Goal: Find specific page/section: Find specific page/section

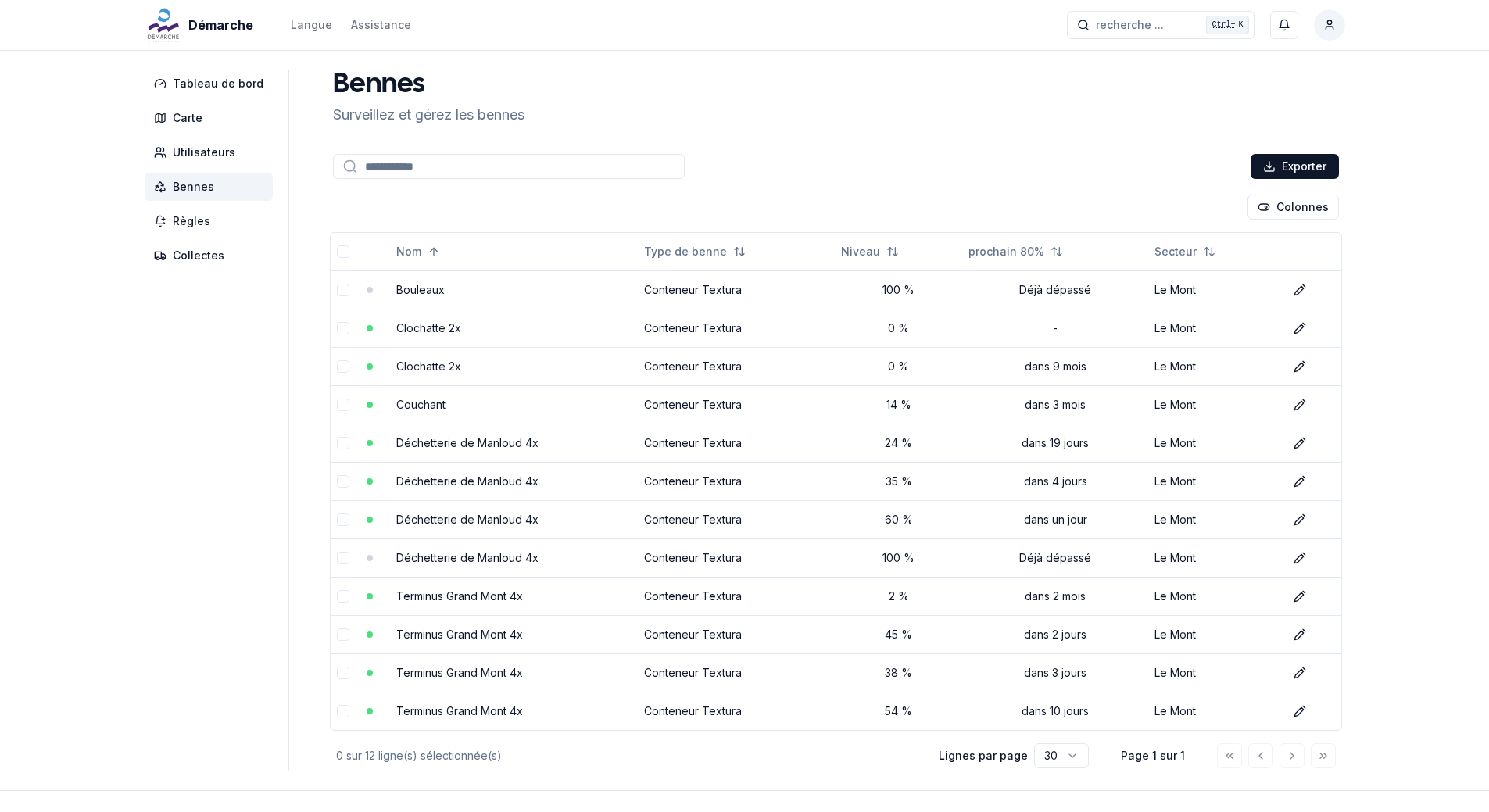
click at [206, 184] on span "Bennes" at bounding box center [193, 187] width 42 height 16
click at [196, 187] on span "Bennes" at bounding box center [193, 187] width 42 height 16
click at [198, 154] on span "Utilisateurs" at bounding box center [204, 153] width 62 height 16
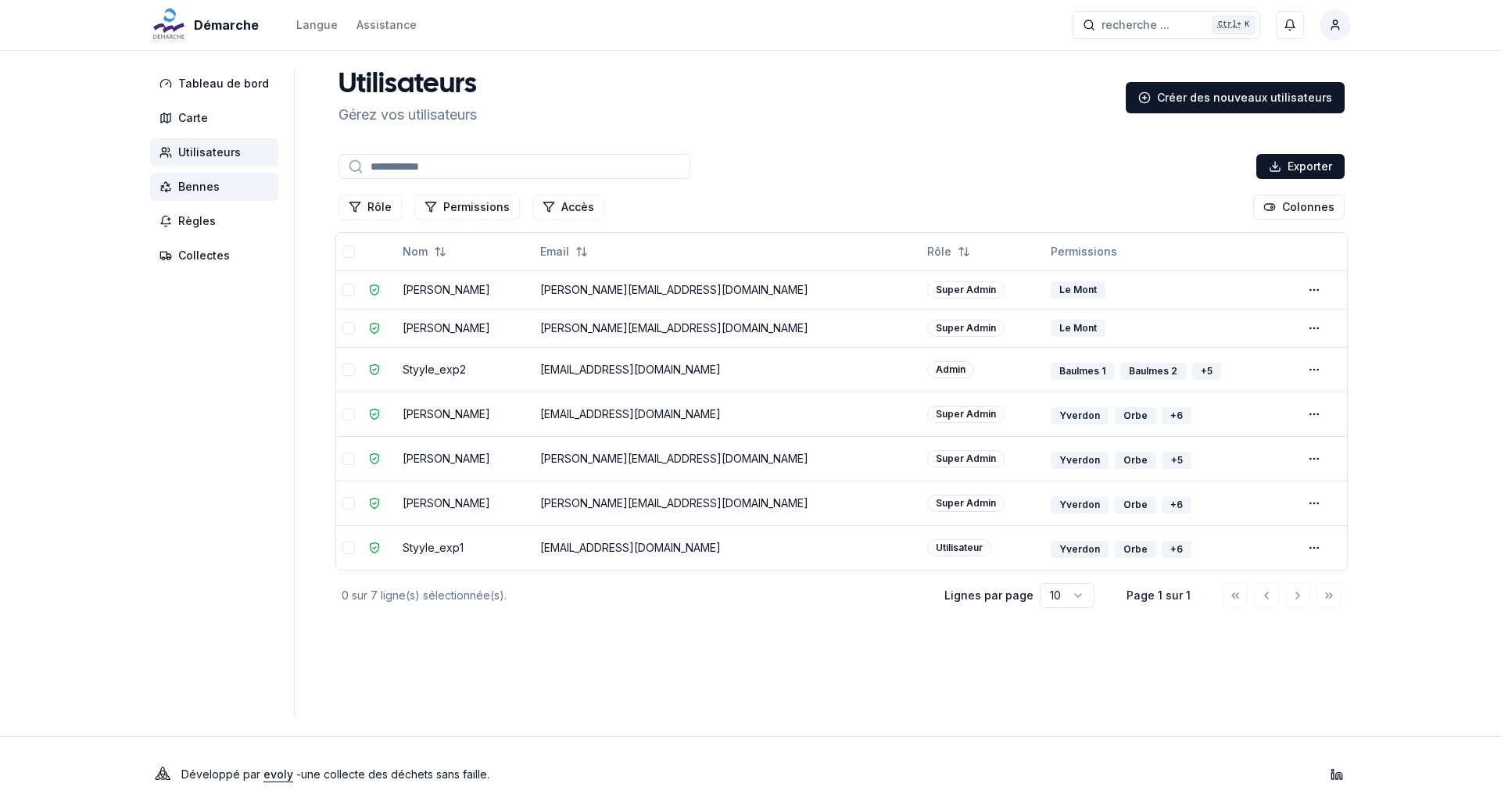
click at [200, 178] on span "Bennes" at bounding box center [214, 186] width 129 height 28
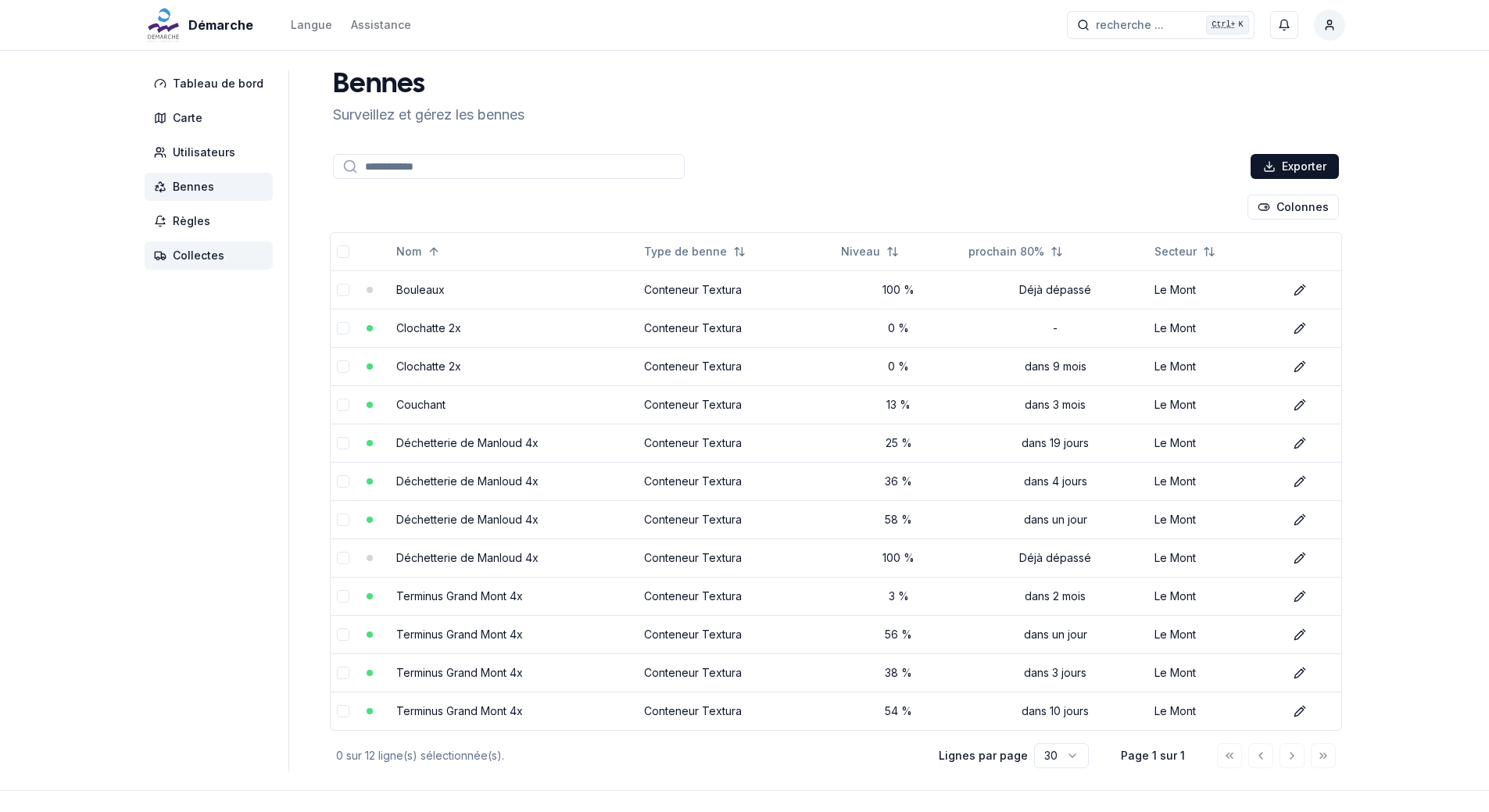
click at [194, 260] on span "Collectes" at bounding box center [198, 255] width 52 height 16
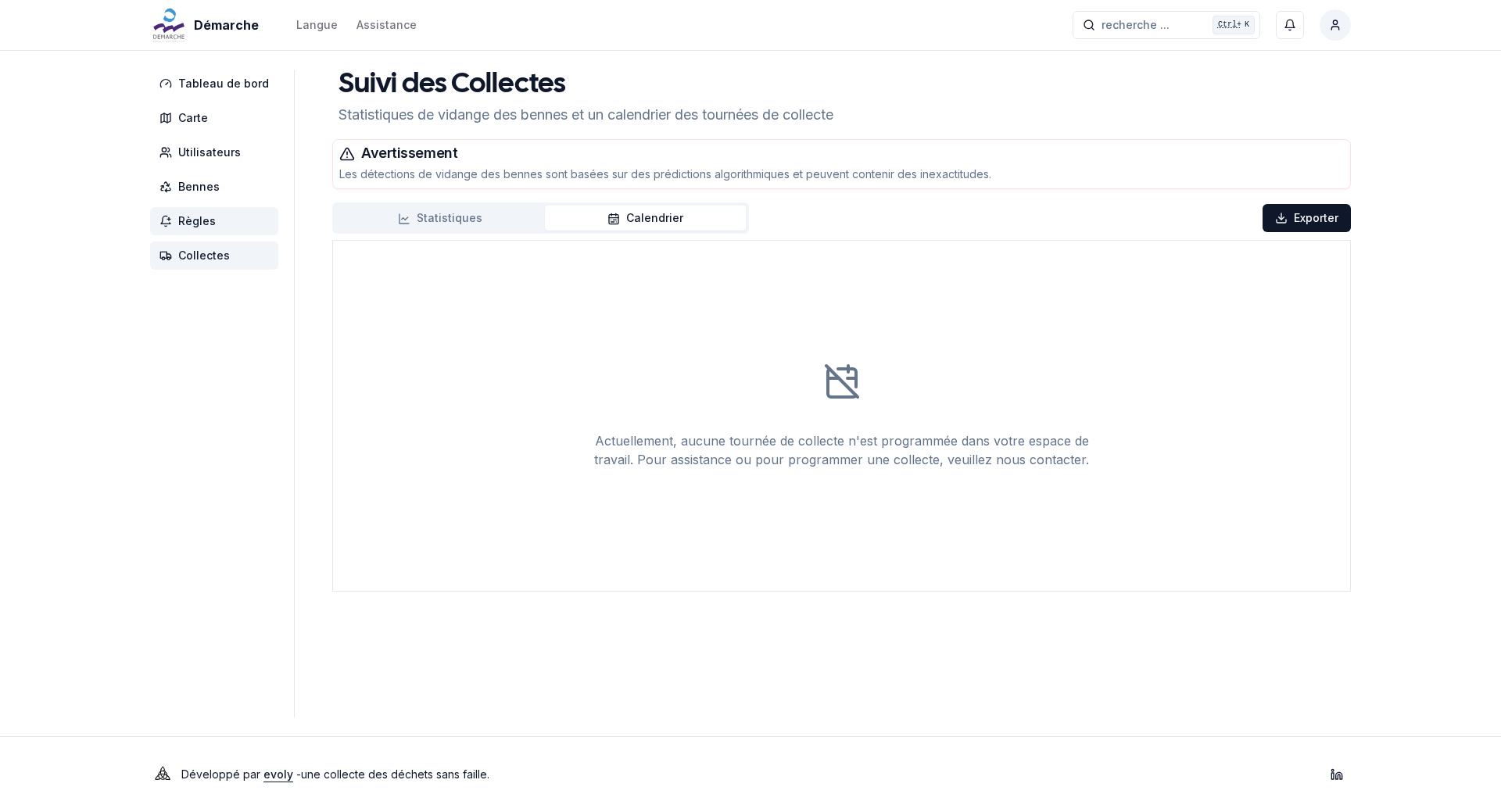
click at [206, 230] on span "Règles" at bounding box center [214, 221] width 129 height 28
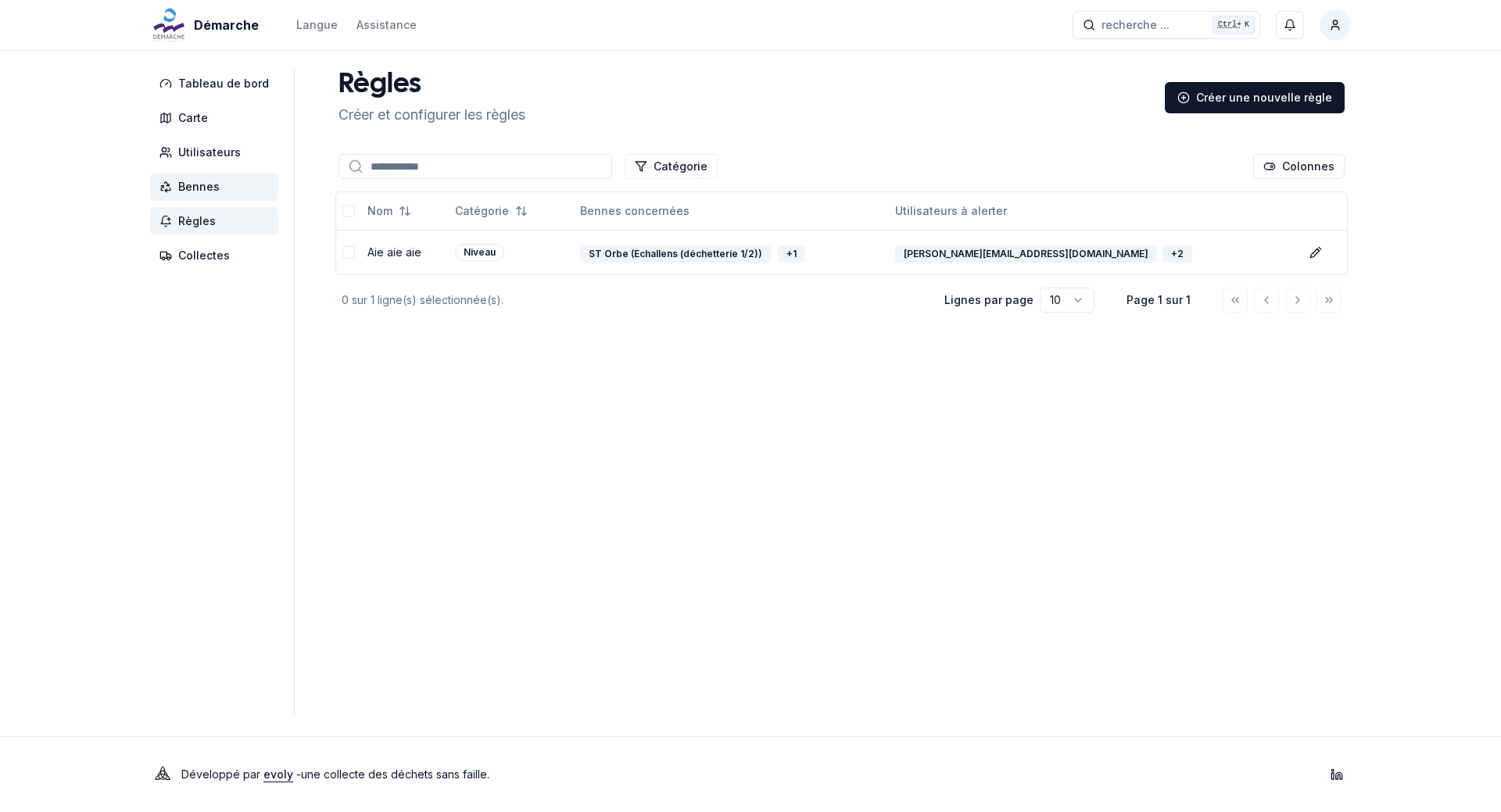
click at [201, 189] on span "Bennes" at bounding box center [199, 187] width 42 height 16
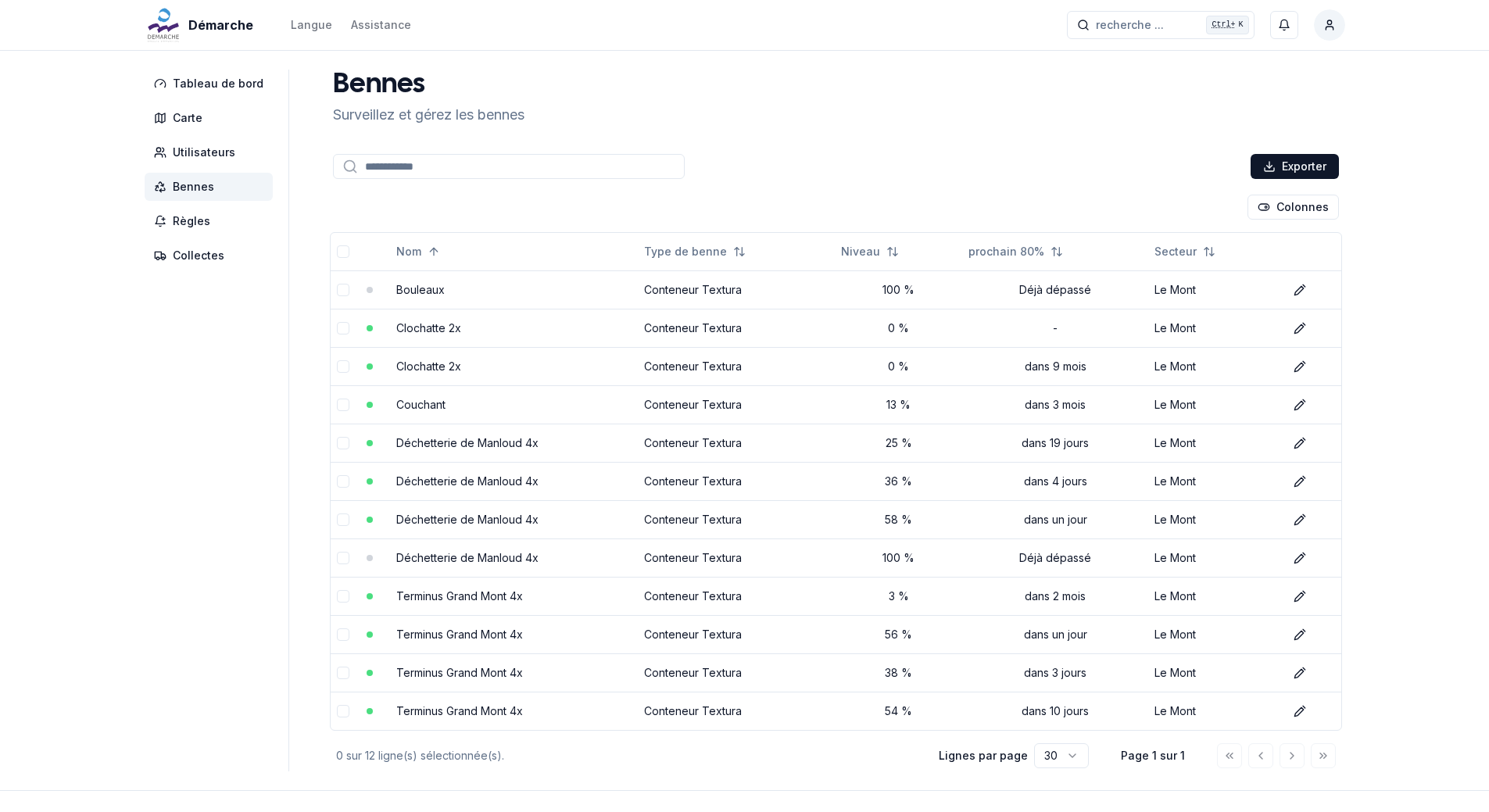
click at [480, 169] on input at bounding box center [508, 166] width 352 height 25
click at [787, 144] on div "Bennes Surveillez et gérez les bennes Exporter Colonnes Nom Type de benne Nivea…" at bounding box center [837, 420] width 1019 height 702
click at [202, 123] on span "Carte" at bounding box center [209, 118] width 129 height 28
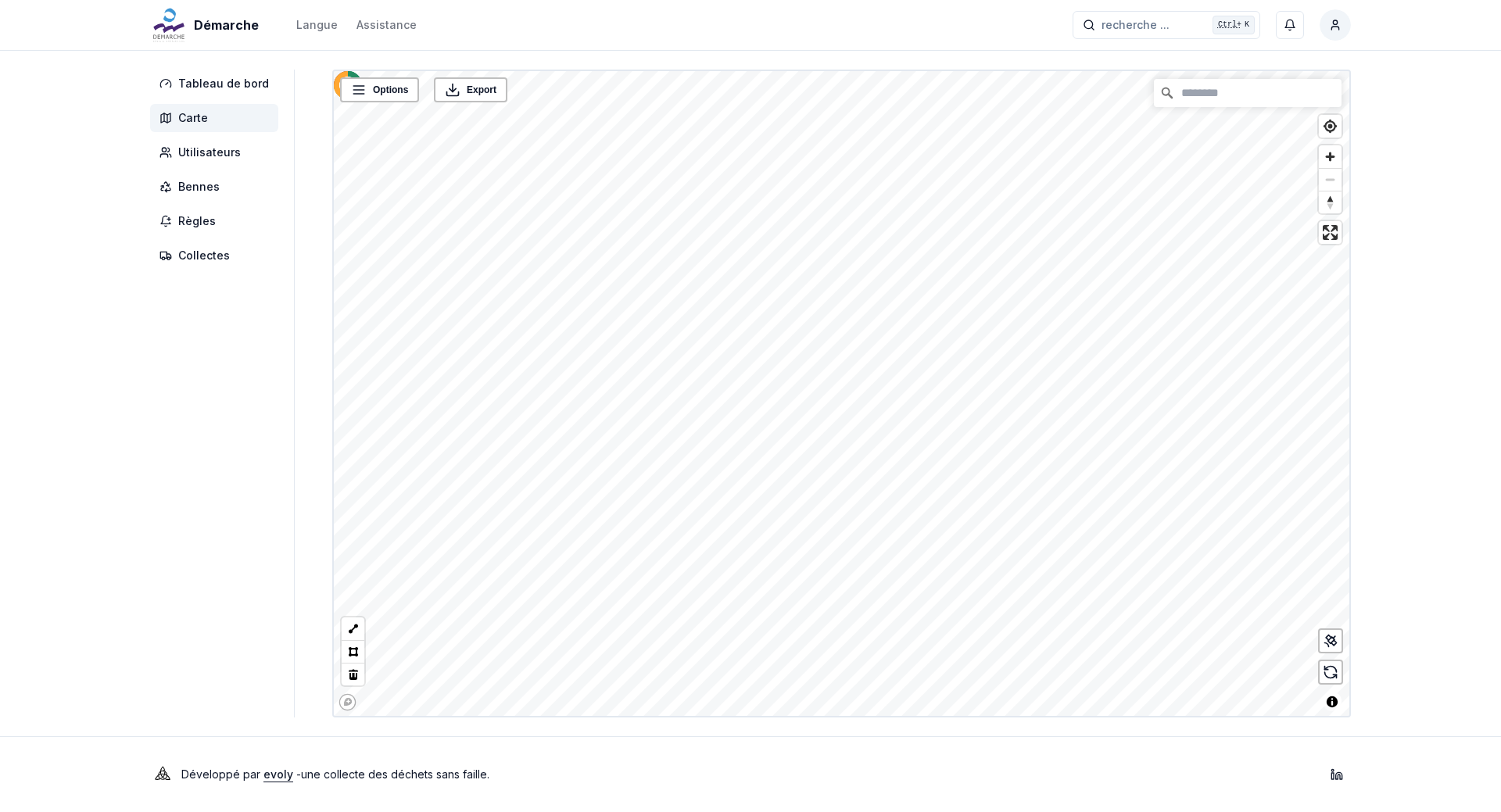
click at [220, 129] on span "Carte" at bounding box center [214, 118] width 129 height 28
click at [216, 184] on span "Bennes" at bounding box center [199, 187] width 42 height 16
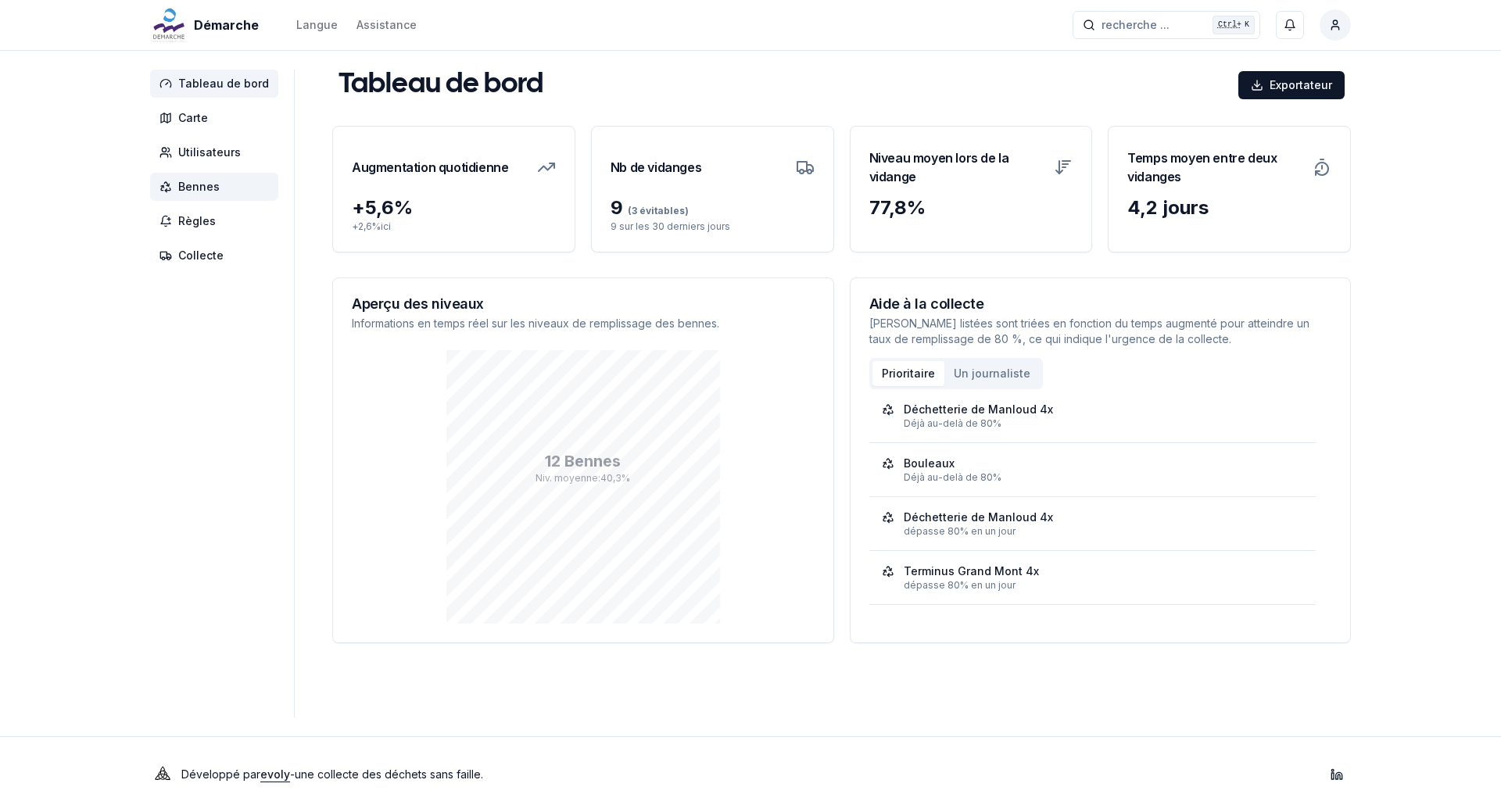
click at [214, 184] on font "Bennes" at bounding box center [199, 187] width 42 height 14
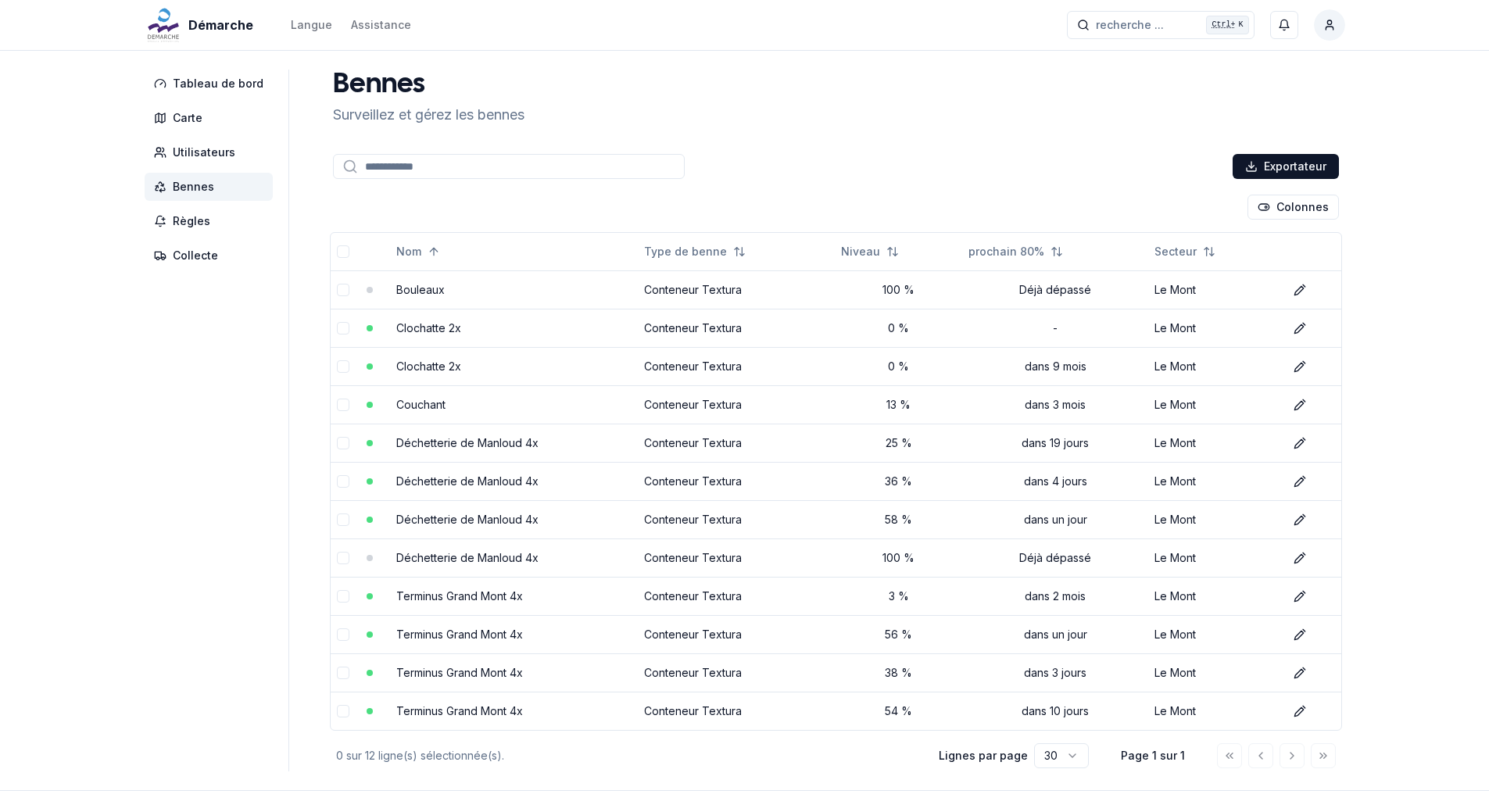
click at [470, 166] on input at bounding box center [508, 166] width 352 height 25
click at [212, 81] on font "Tableau de bord" at bounding box center [217, 84] width 91 height 14
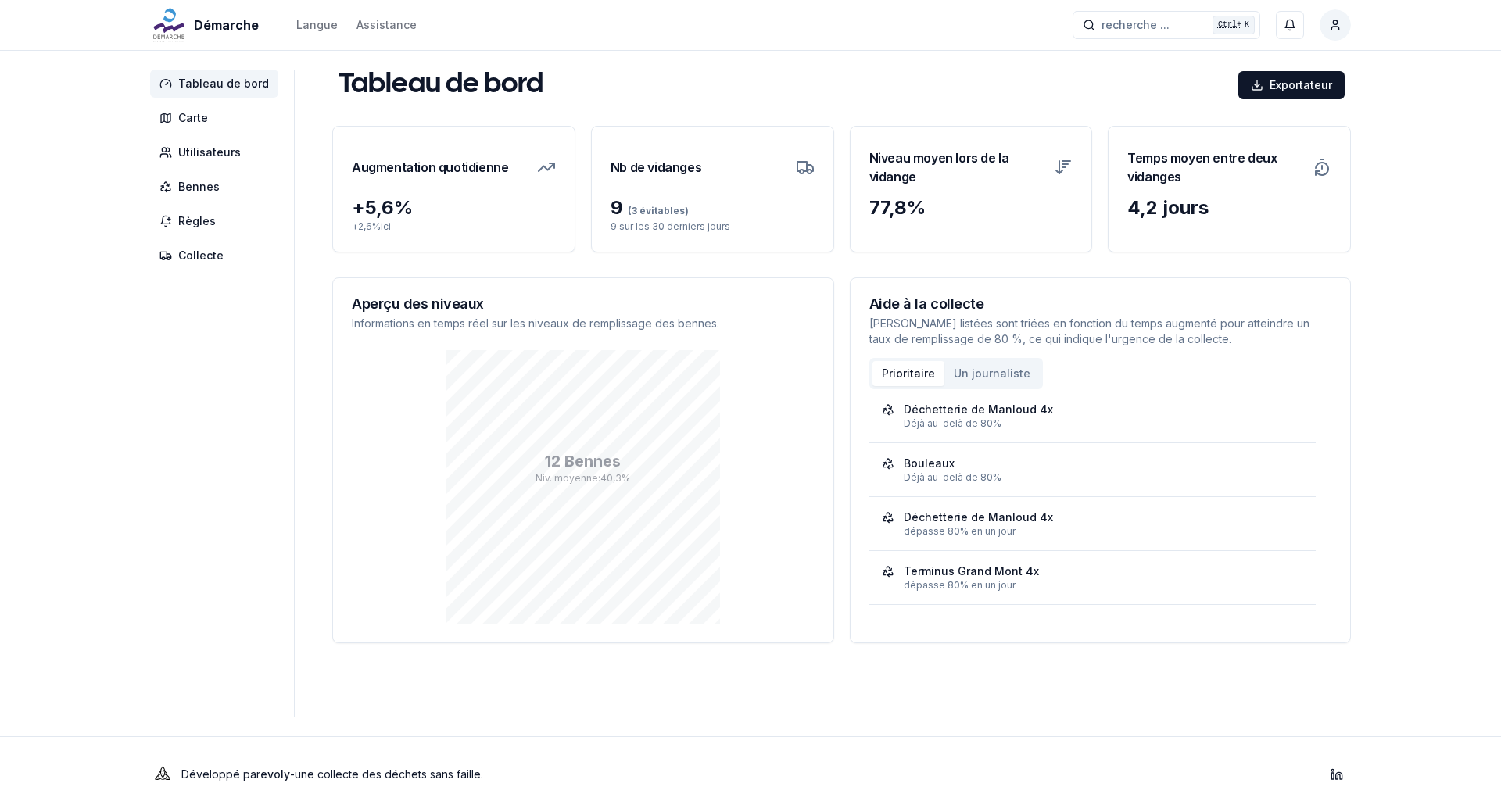
click at [1442, 170] on div "Démarche Langue Assistance recherche ... recherche ... Ctrl+ K Fernando Stefani…" at bounding box center [750, 406] width 1501 height 812
click at [206, 192] on font "Bennes" at bounding box center [199, 187] width 42 height 14
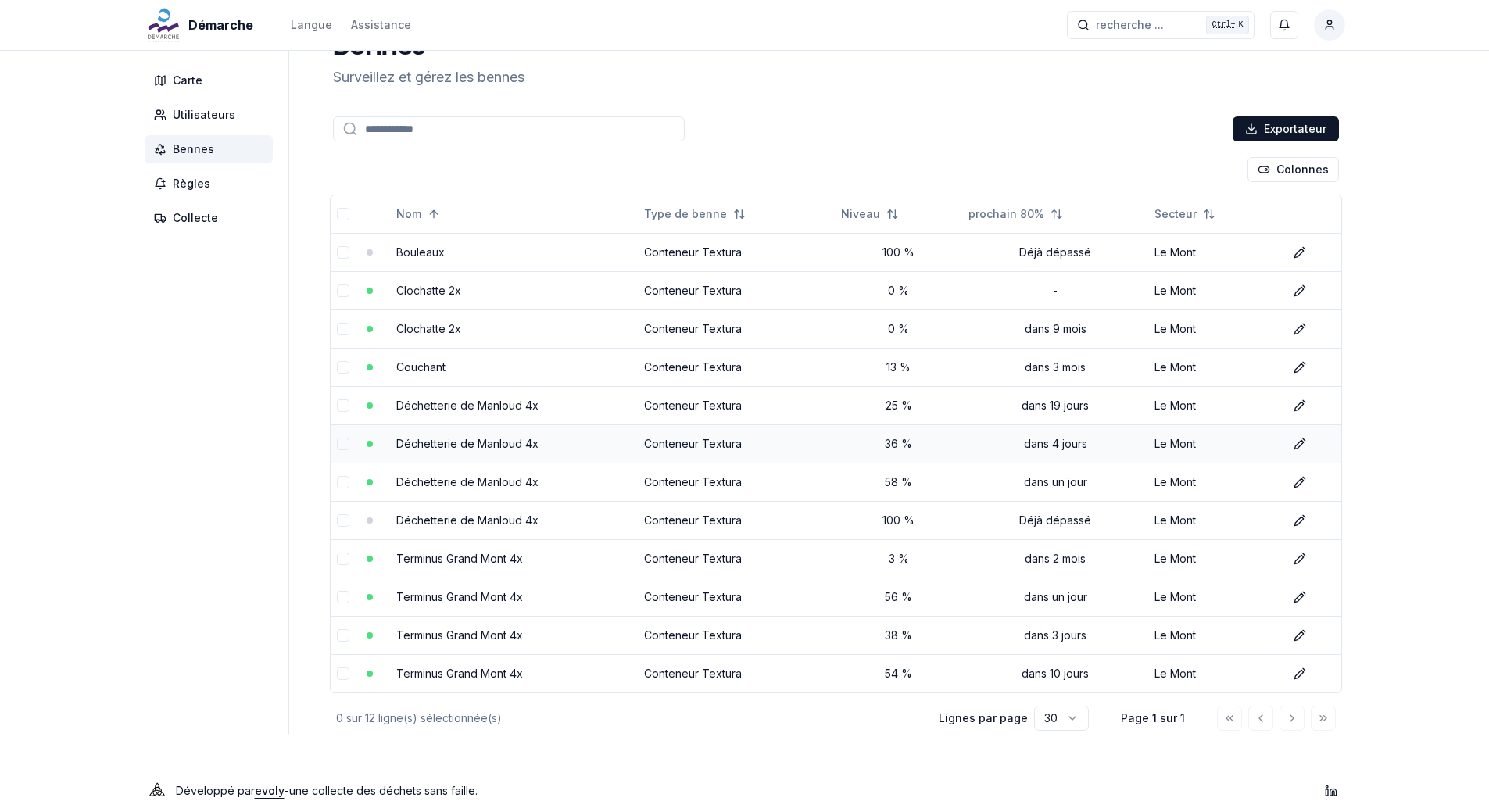
scroll to position [54, 0]
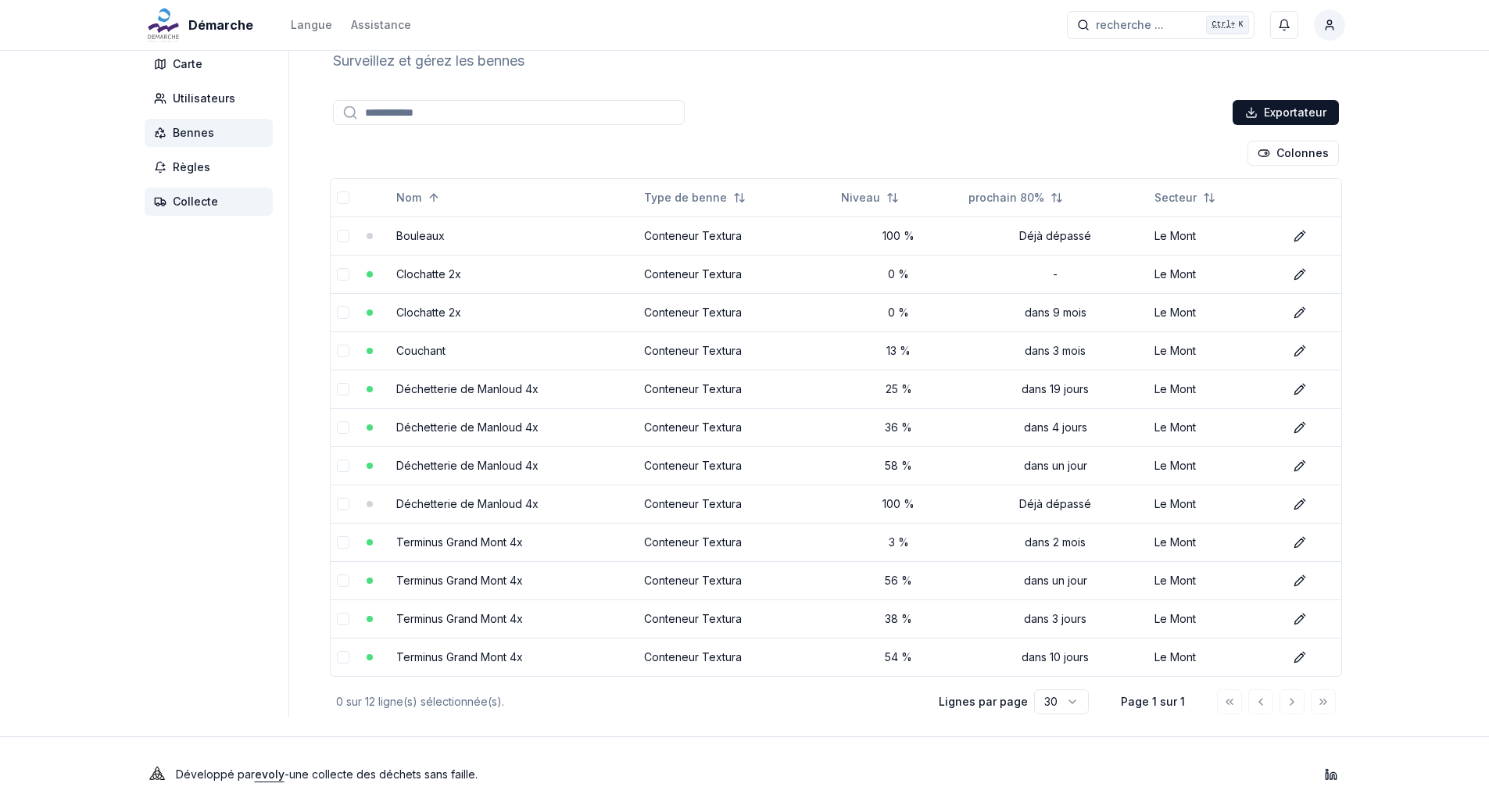
click at [212, 209] on span "Collecte" at bounding box center [209, 202] width 129 height 28
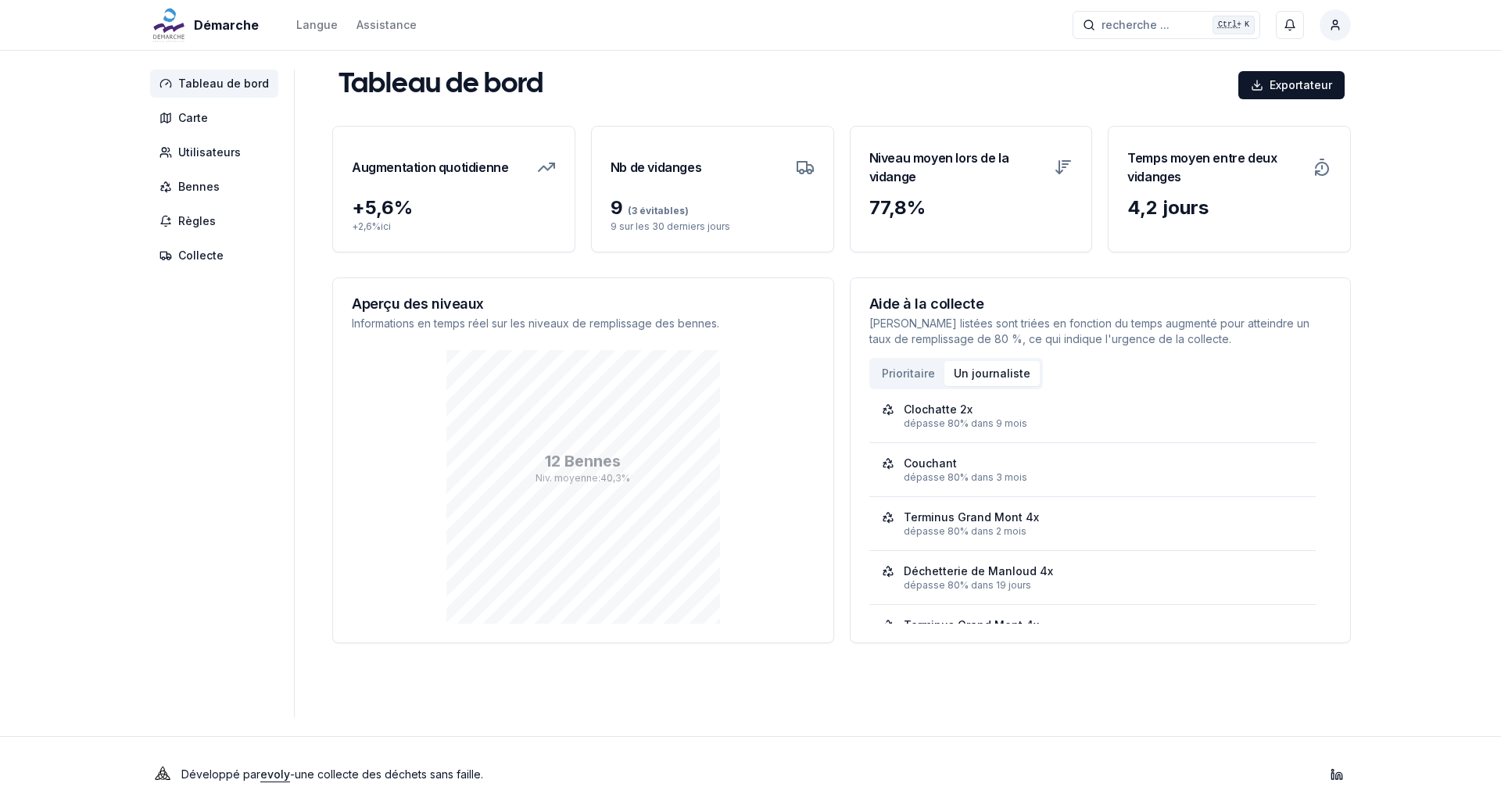
click at [972, 374] on font "Un journaliste" at bounding box center [992, 373] width 77 height 14
click at [888, 375] on font "Prioritaire" at bounding box center [908, 373] width 54 height 14
click at [186, 121] on font "Carte" at bounding box center [193, 118] width 30 height 14
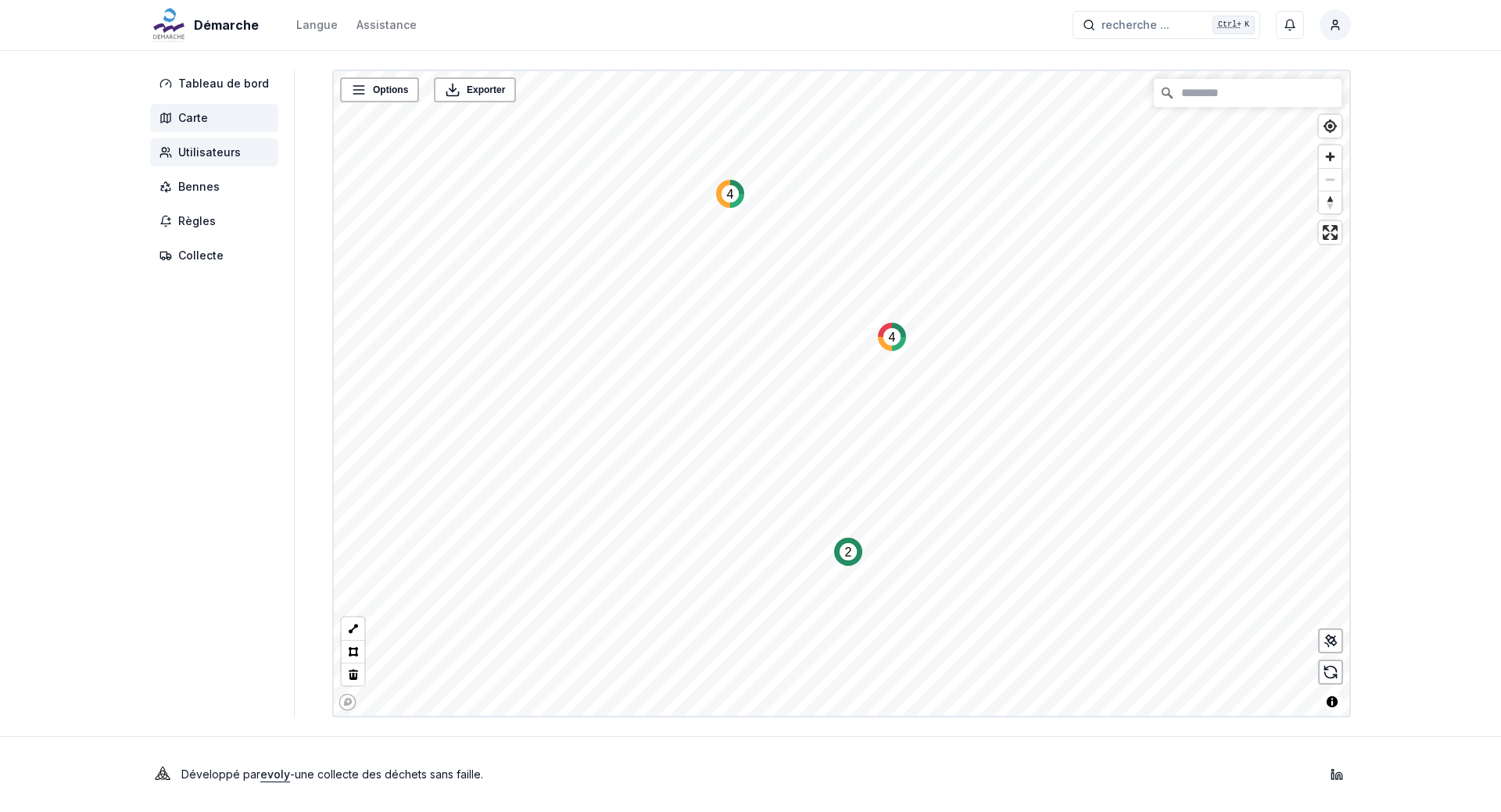
click at [224, 148] on font "Utilisateurs" at bounding box center [209, 152] width 62 height 14
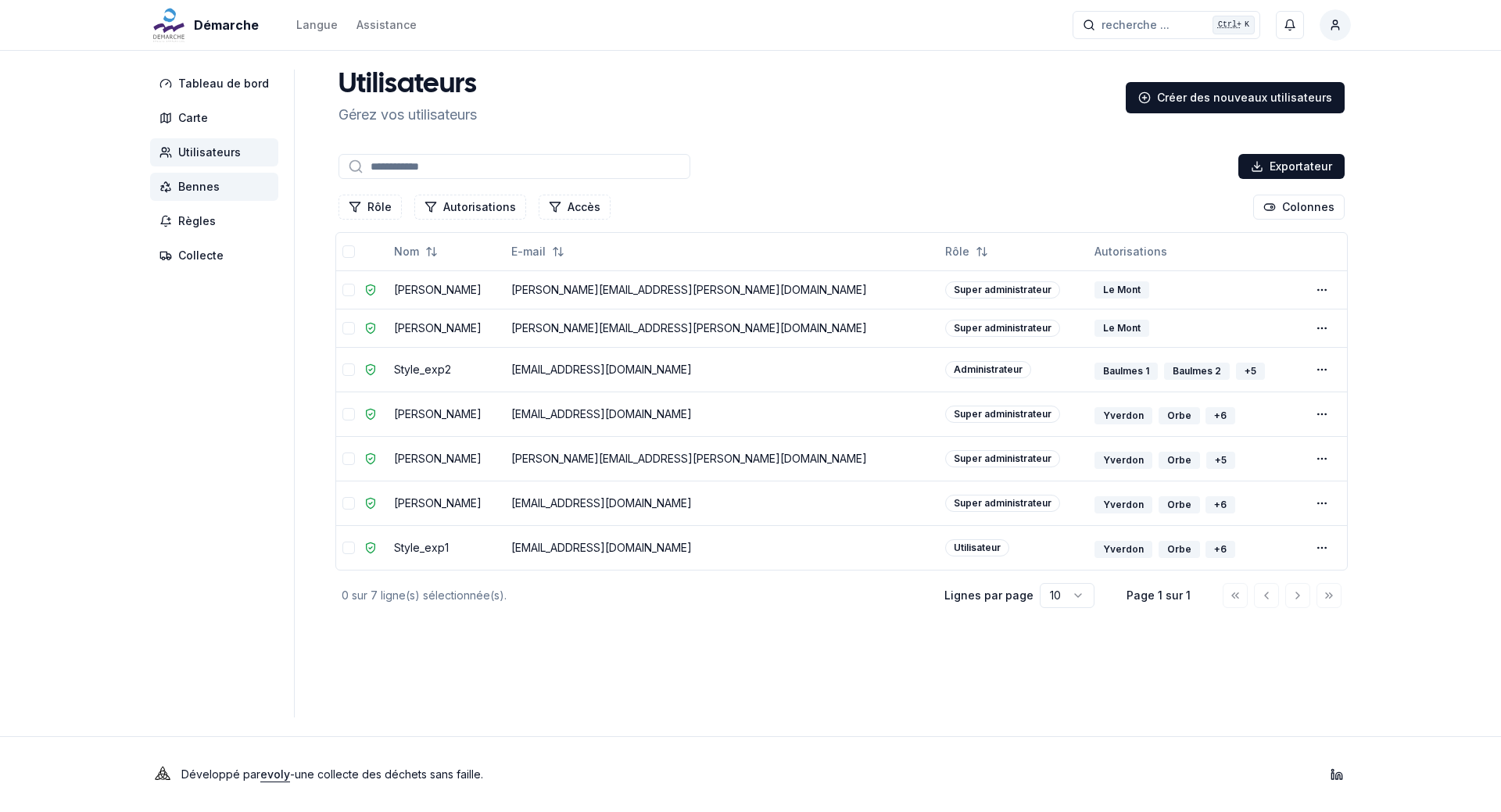
click at [237, 194] on span "Bennes" at bounding box center [214, 186] width 129 height 28
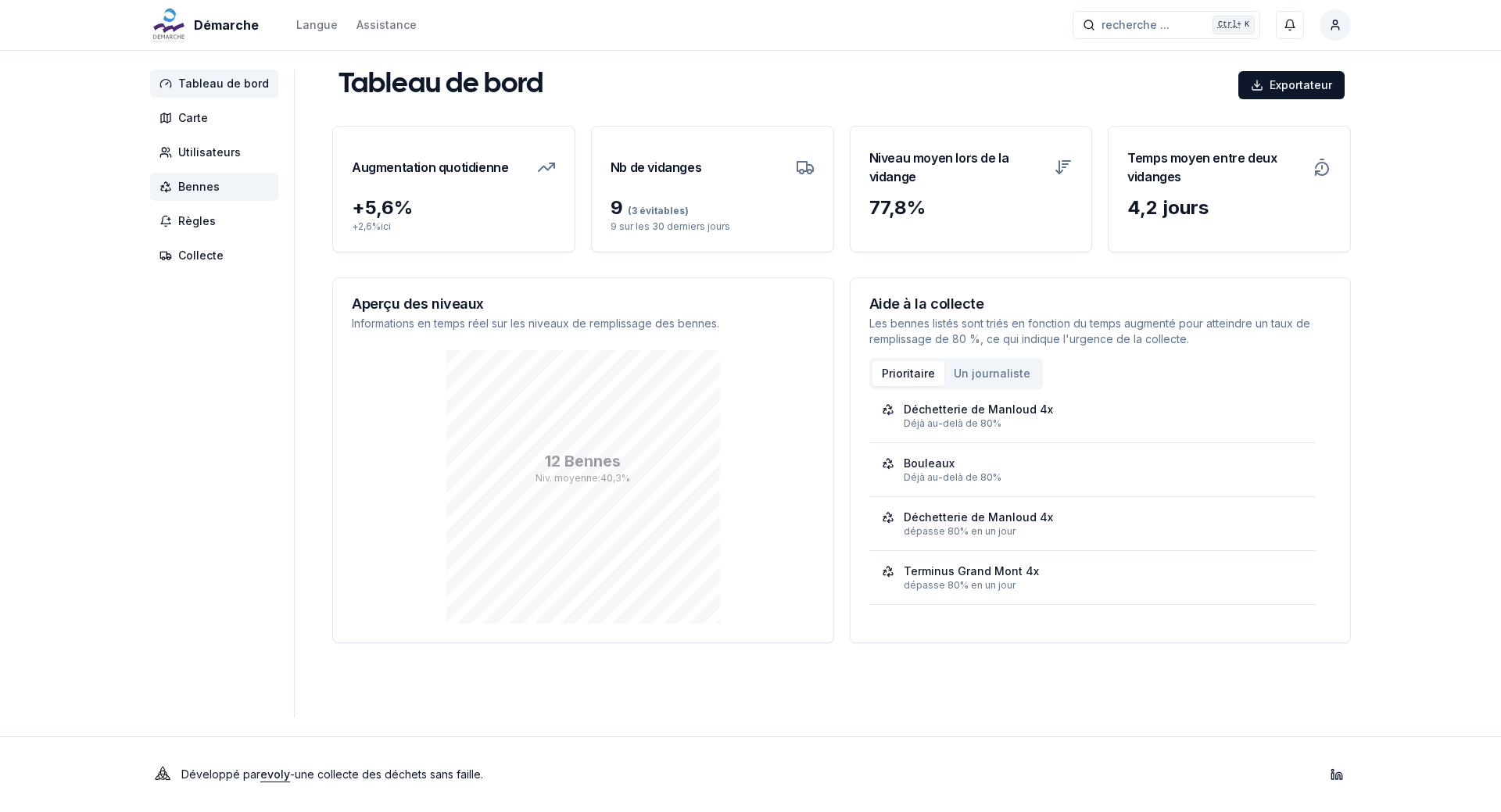
click at [200, 192] on font "Bennes" at bounding box center [199, 187] width 42 height 14
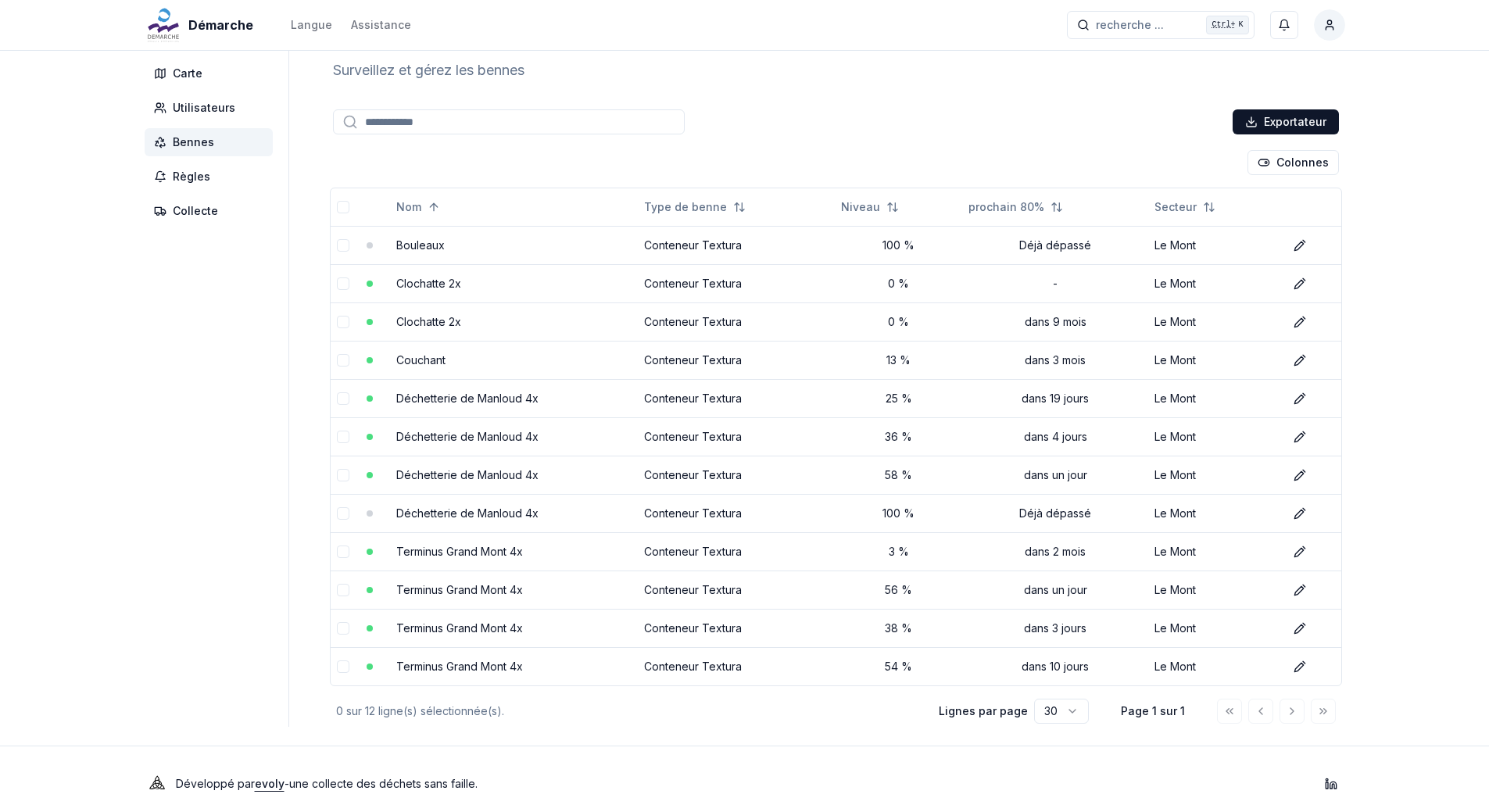
scroll to position [54, 0]
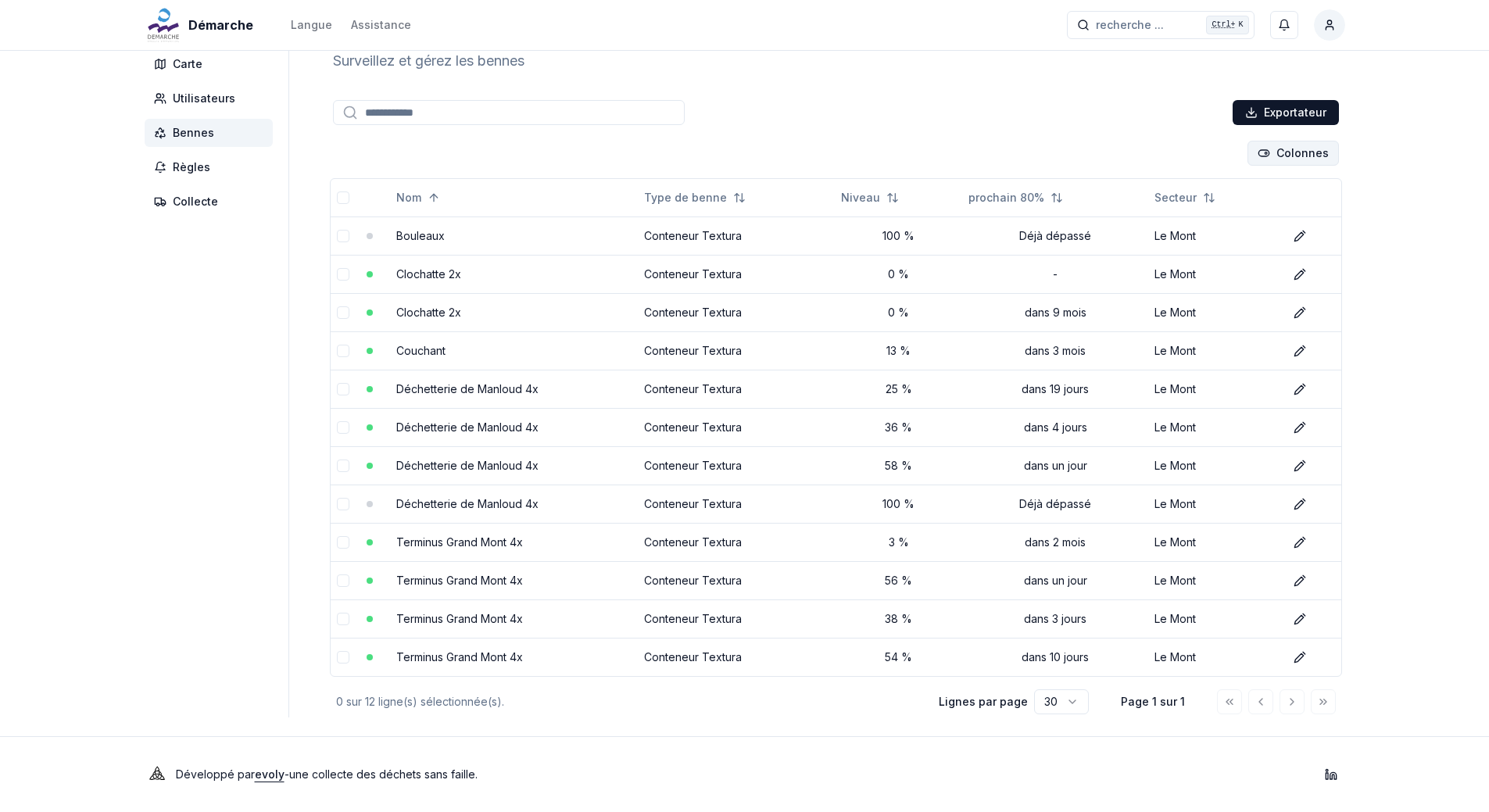
click at [1314, 153] on html "Démarche Langue Assistance recherche ... recherche ... Ctrl+ K [PERSON_NAME] Ta…" at bounding box center [744, 379] width 1489 height 866
click at [446, 113] on input at bounding box center [508, 113] width 352 height 25
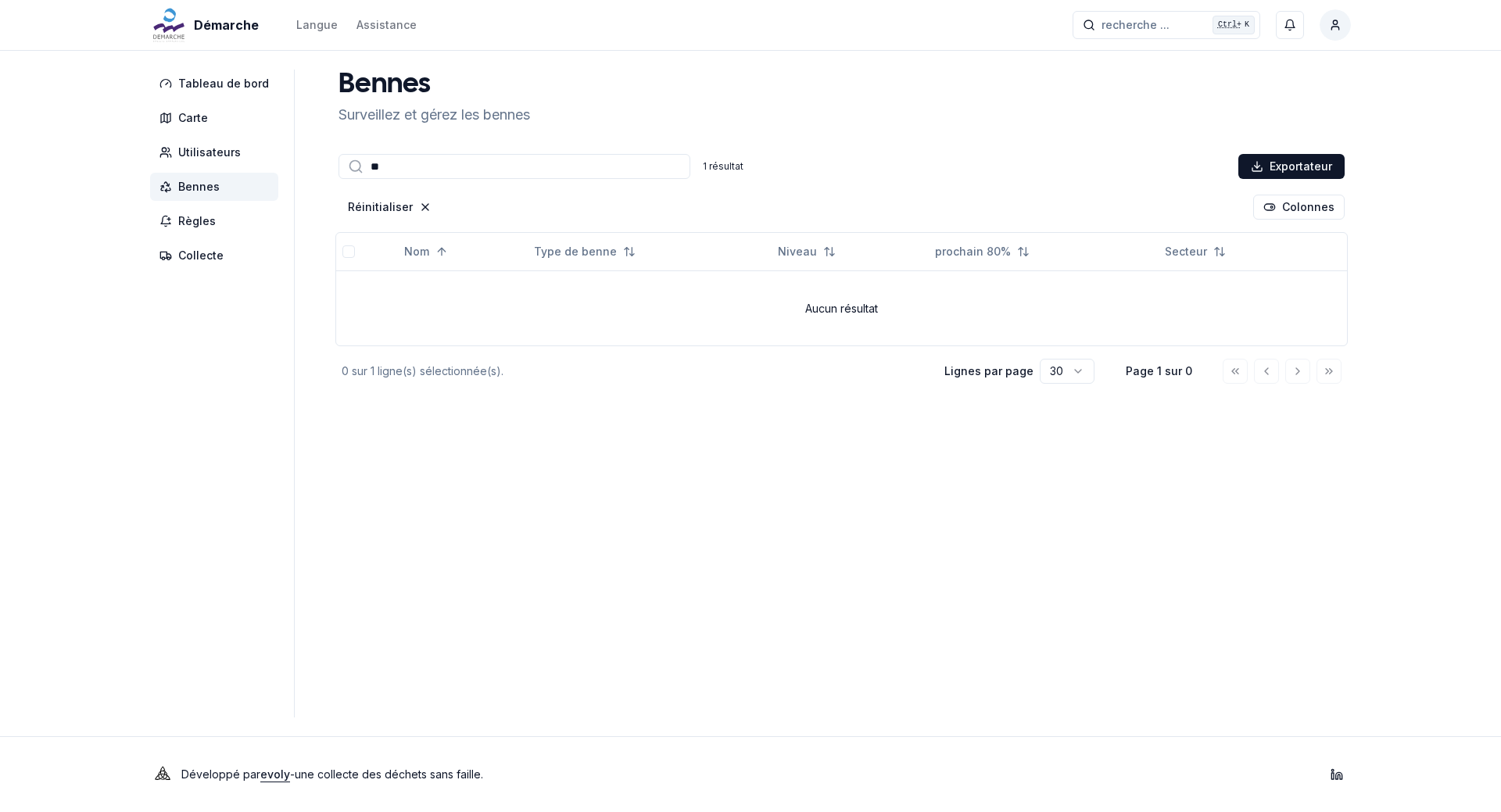
type input "*"
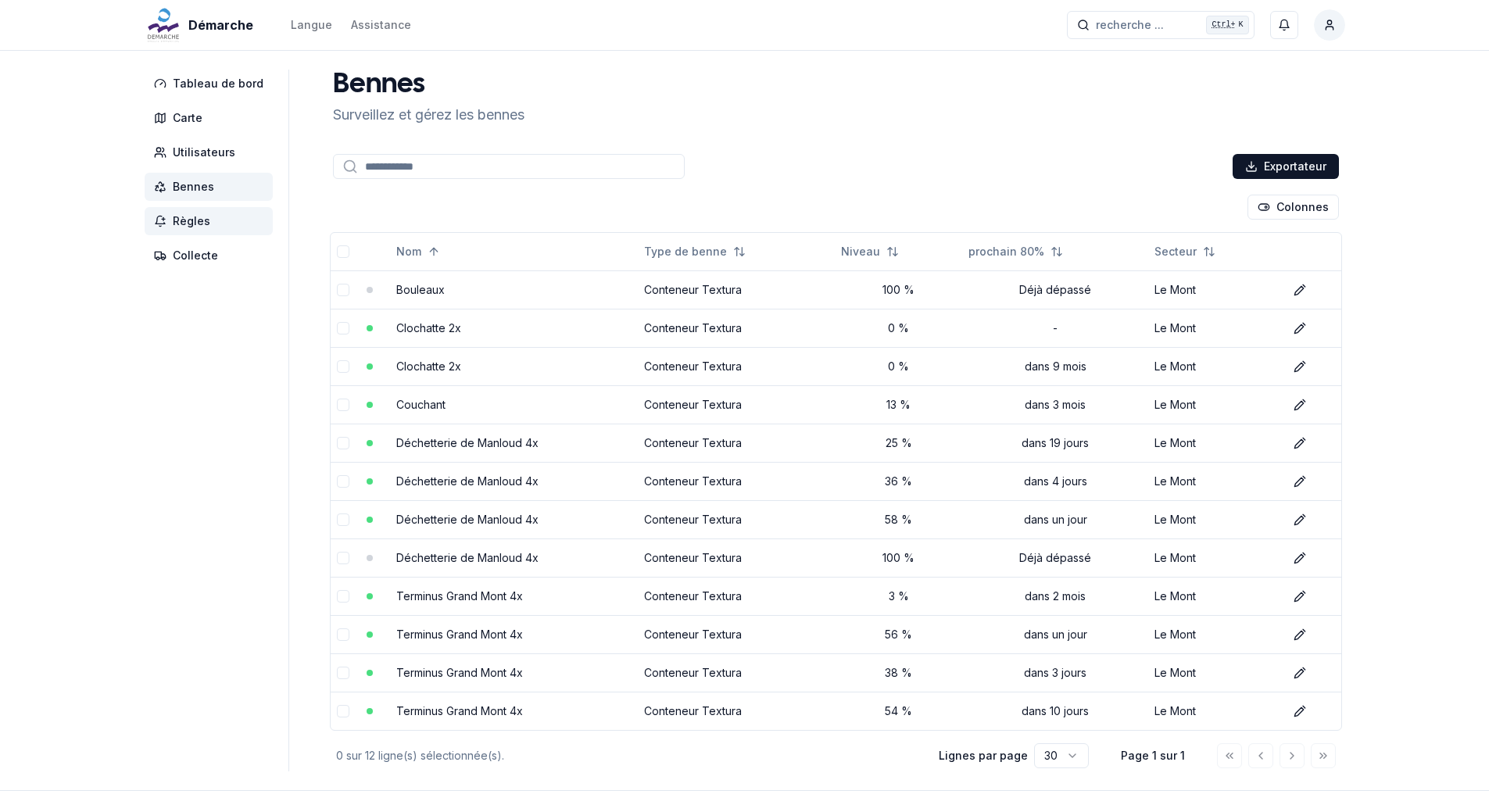
click at [203, 228] on span "Règles" at bounding box center [191, 221] width 38 height 16
